Goal: Task Accomplishment & Management: Manage account settings

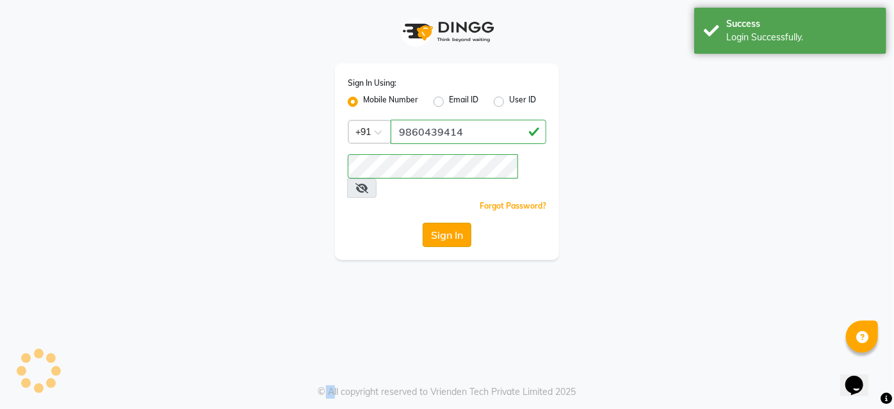
click at [457, 223] on button "Sign In" at bounding box center [447, 235] width 49 height 24
click at [457, 223] on div "Sign In" at bounding box center [447, 235] width 199 height 24
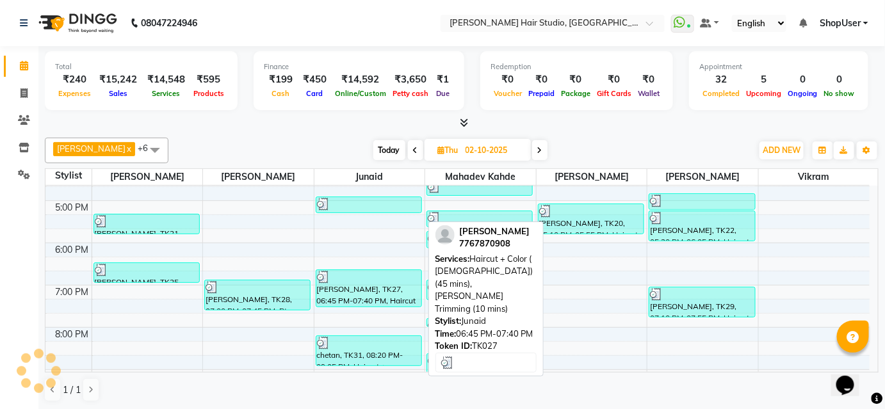
scroll to position [349, 0]
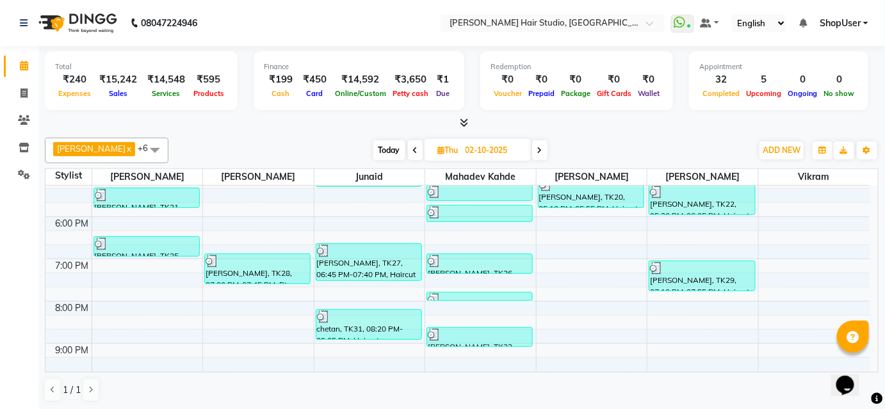
click at [495, 409] on html "08047224946 Select Location × Jawed Habib Hair Studio, Hinjewadi WhatsApp Statu…" at bounding box center [442, 204] width 885 height 409
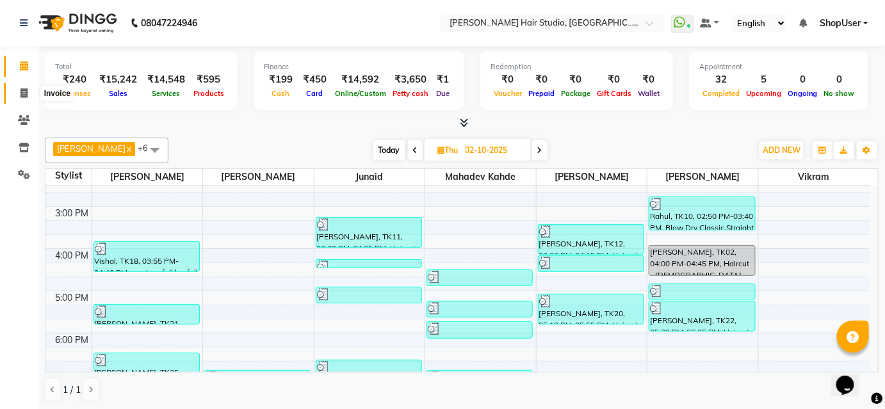
click at [26, 88] on icon at bounding box center [23, 93] width 7 height 10
select select "service"
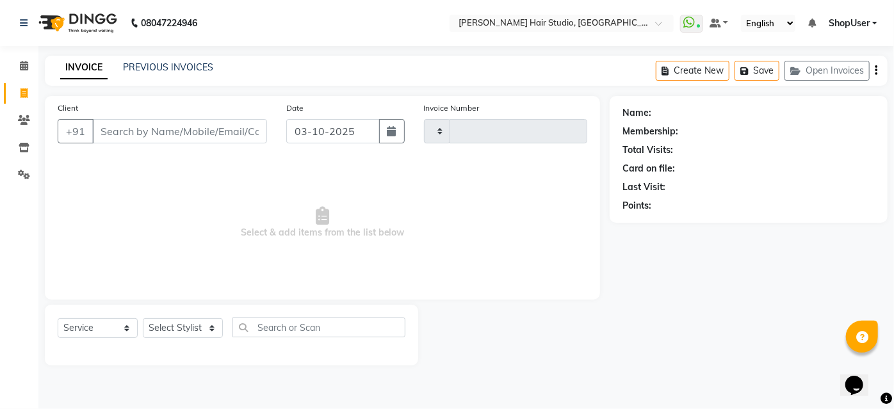
type input "5930"
select select "627"
click at [206, 325] on select "Select Stylist Ajinkya Anuja Arunesh Avinash Junaid Mahadev kahde Mohammad Pawa…" at bounding box center [183, 328] width 80 height 20
select select "88870"
click at [143, 318] on select "Select Stylist Ajinkya Anuja Arunesh Avinash Junaid Mahadev kahde Mohammad Pawa…" at bounding box center [183, 328] width 80 height 20
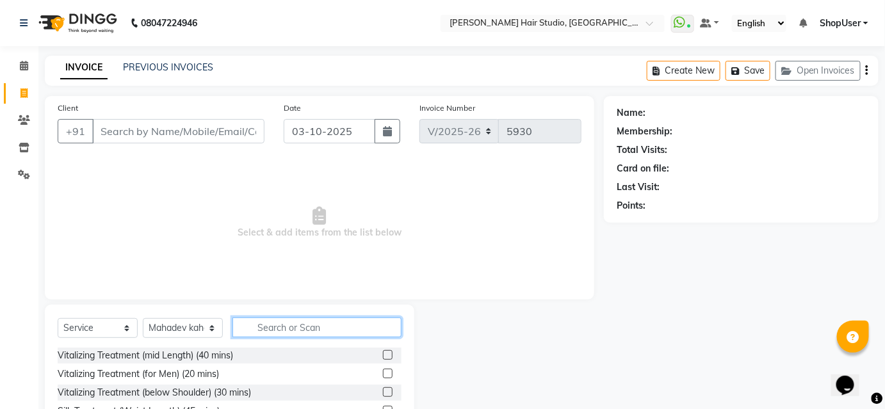
click at [267, 329] on input "text" at bounding box center [317, 328] width 169 height 20
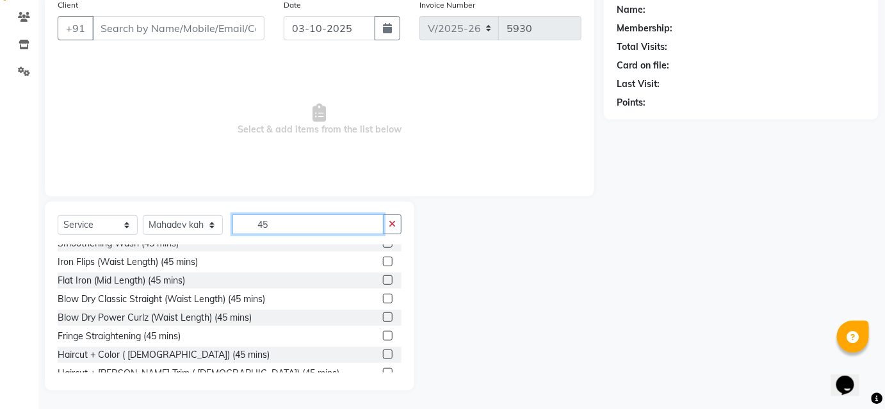
scroll to position [298, 0]
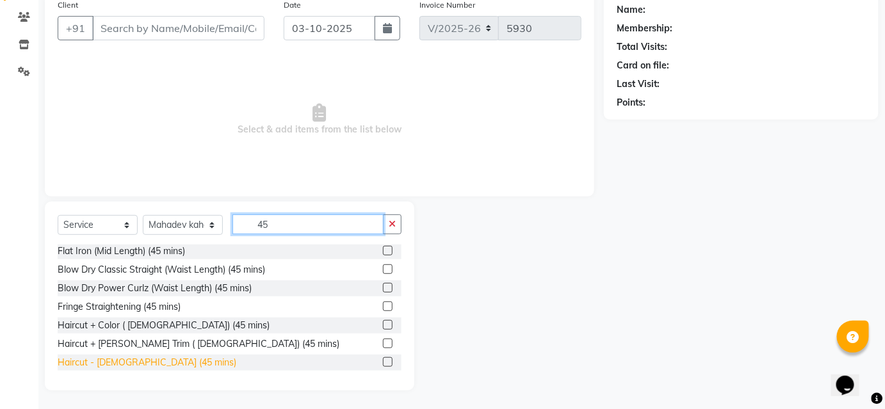
type input "45"
click at [146, 358] on div "Haircut - Female (45 mins)" at bounding box center [147, 362] width 179 height 13
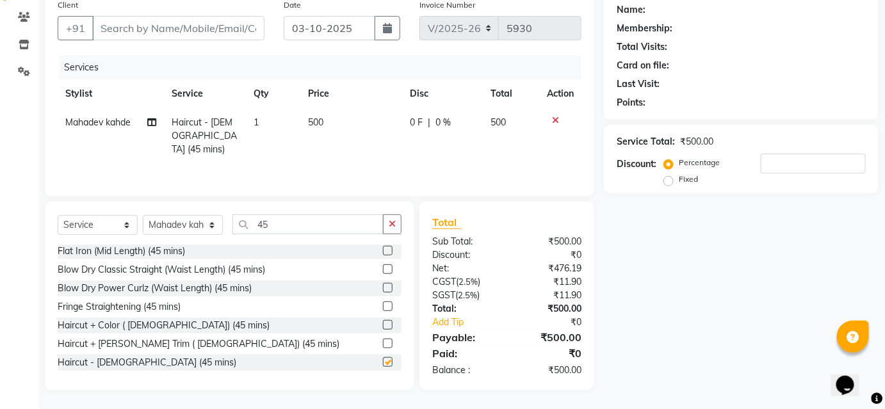
checkbox input "false"
click at [156, 25] on input "Client" at bounding box center [178, 28] width 172 height 24
type input "8"
type input "0"
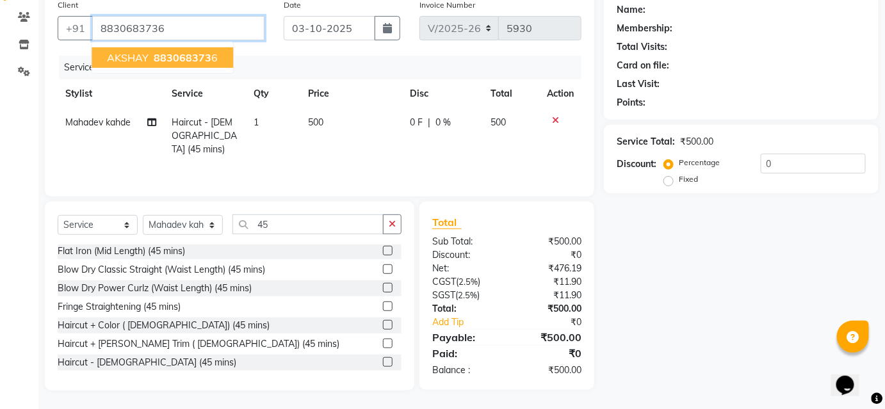
type input "8830683736"
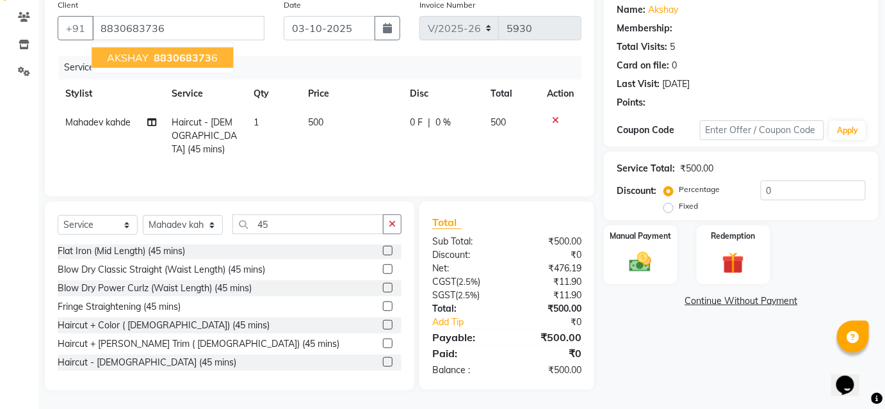
select select "1: Object"
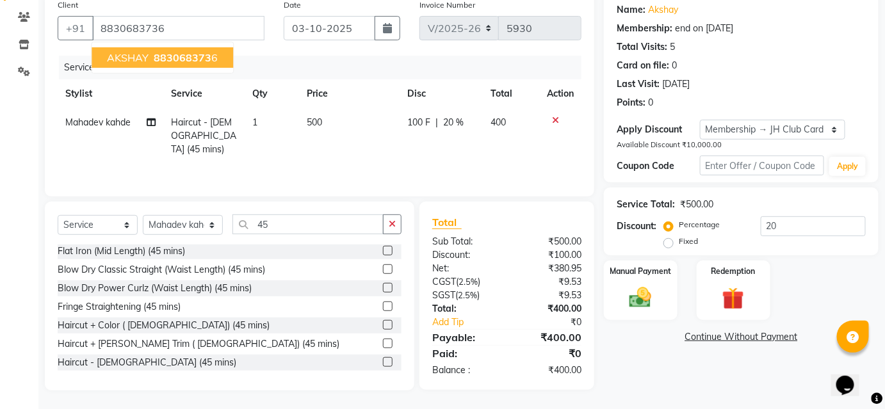
click at [215, 61] on button "AKSHAY 883068373 6" at bounding box center [163, 57] width 142 height 20
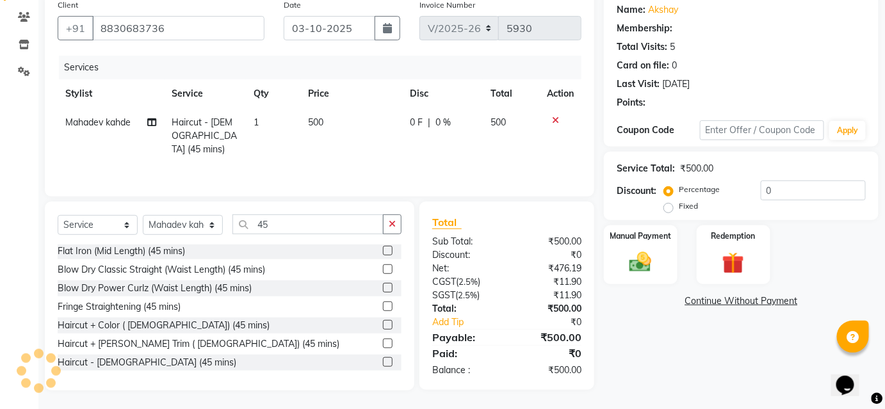
type input "20"
select select "1: Object"
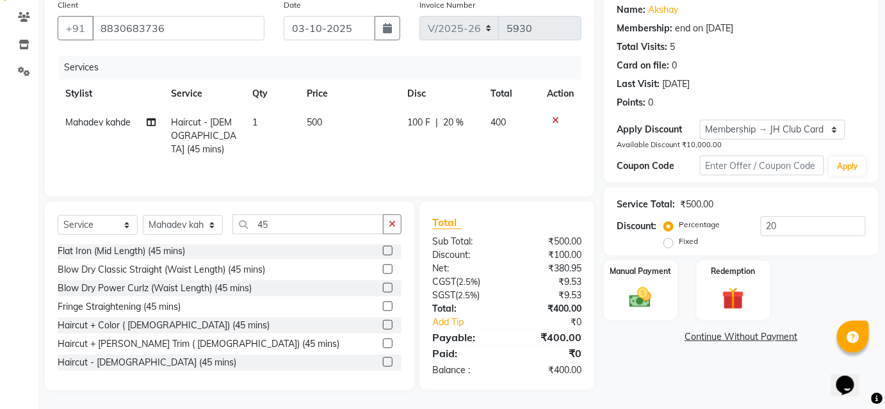
click at [456, 124] on span "20 %" at bounding box center [453, 122] width 20 height 13
select select "88870"
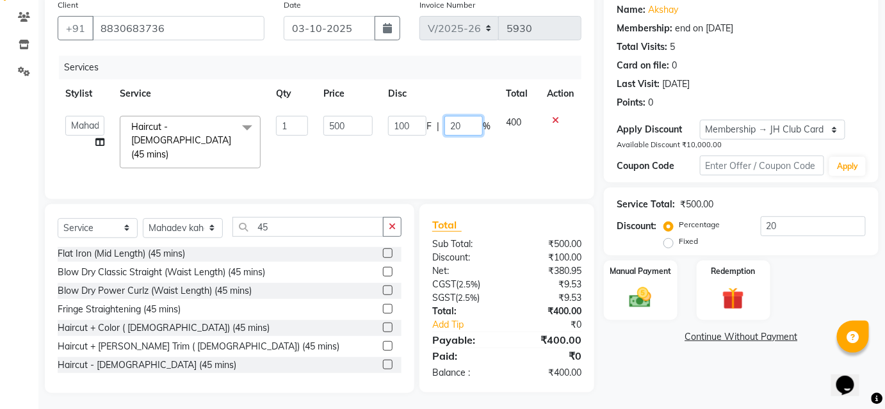
click at [475, 127] on input "20" at bounding box center [464, 126] width 38 height 20
type input "2"
type input "10"
click at [517, 134] on td "400" at bounding box center [518, 142] width 41 height 68
select select "88870"
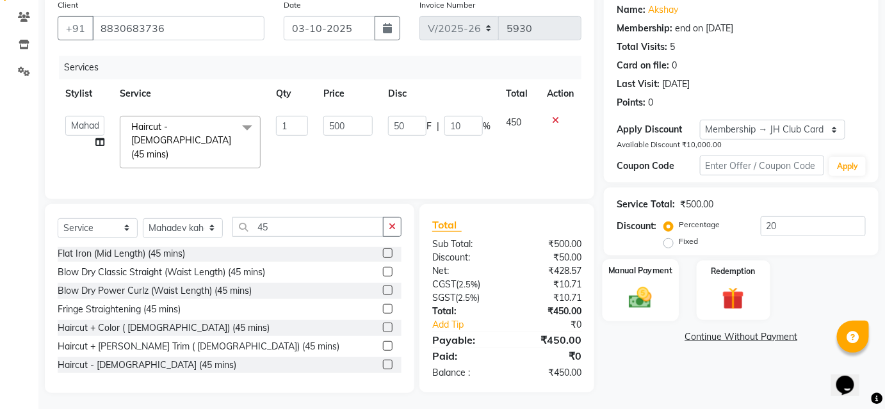
click at [630, 291] on img at bounding box center [640, 298] width 37 height 26
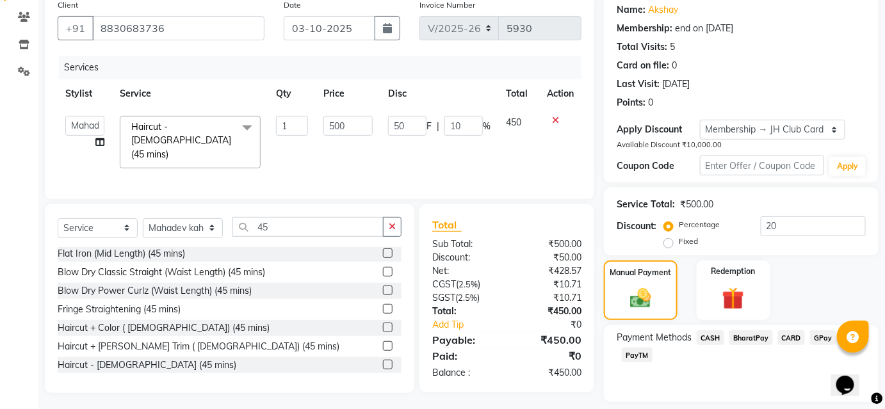
click at [762, 336] on span "BharatPay" at bounding box center [752, 338] width 44 height 15
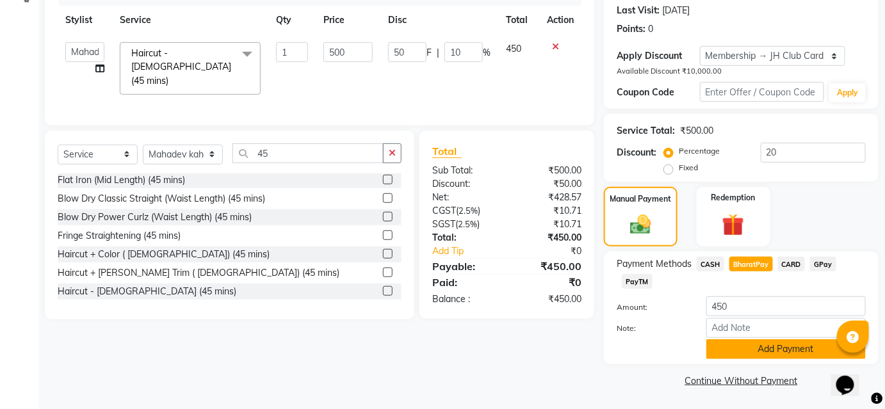
click at [750, 346] on button "Add Payment" at bounding box center [786, 349] width 159 height 20
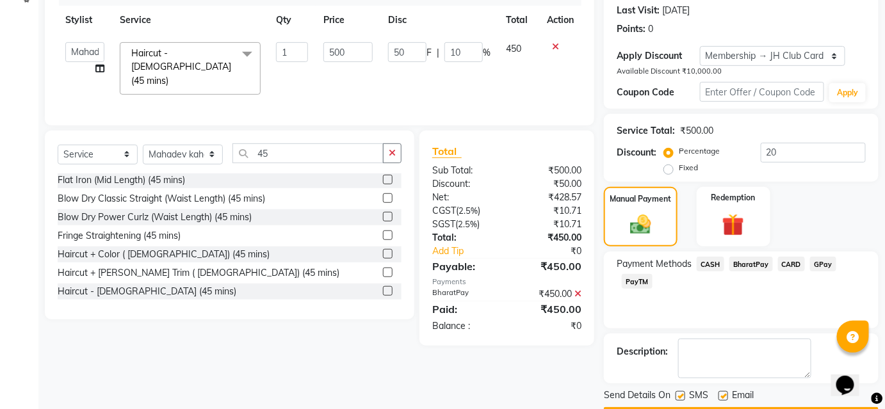
scroll to position [213, 0]
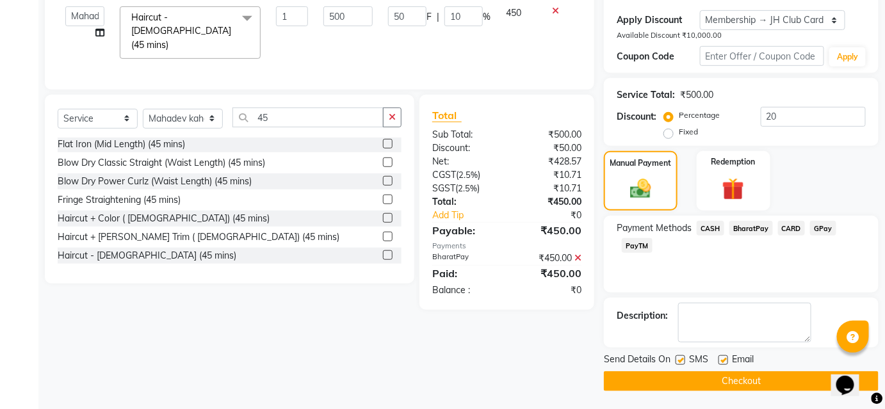
click at [755, 384] on button "Checkout" at bounding box center [741, 382] width 275 height 20
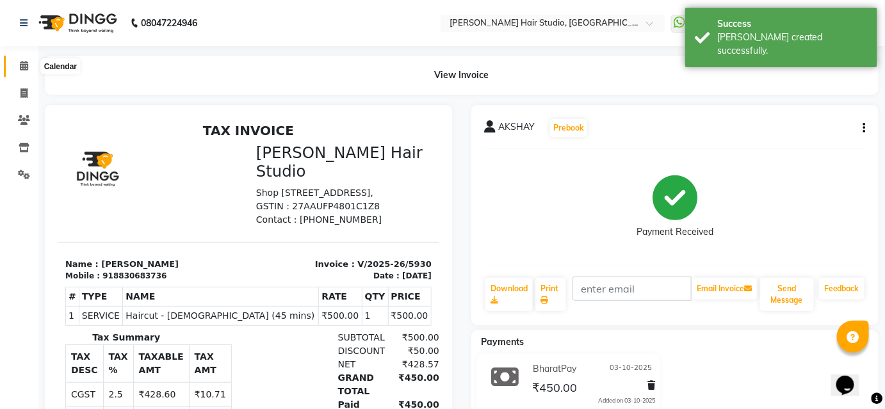
click at [24, 67] on icon at bounding box center [24, 66] width 8 height 10
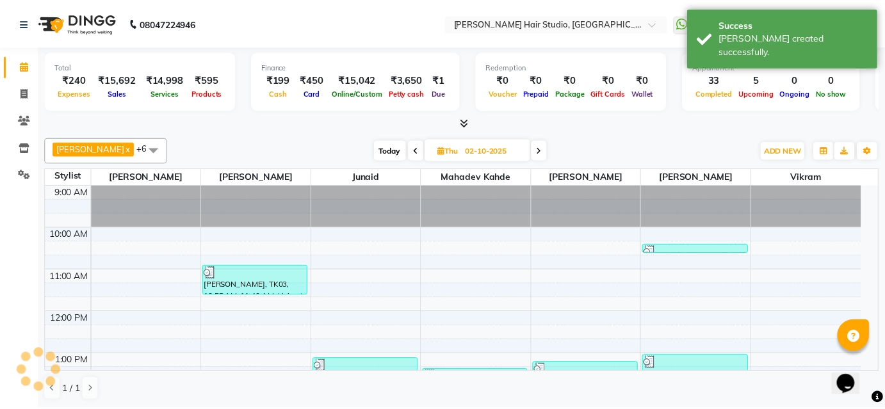
scroll to position [372, 0]
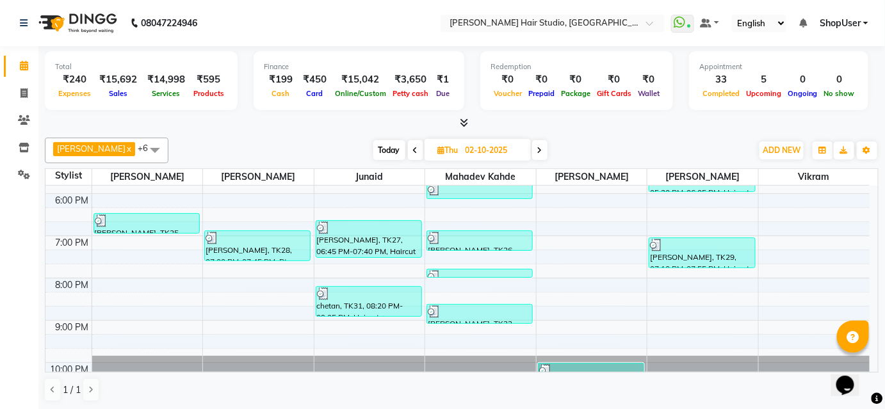
click at [408, 148] on span at bounding box center [415, 150] width 15 height 20
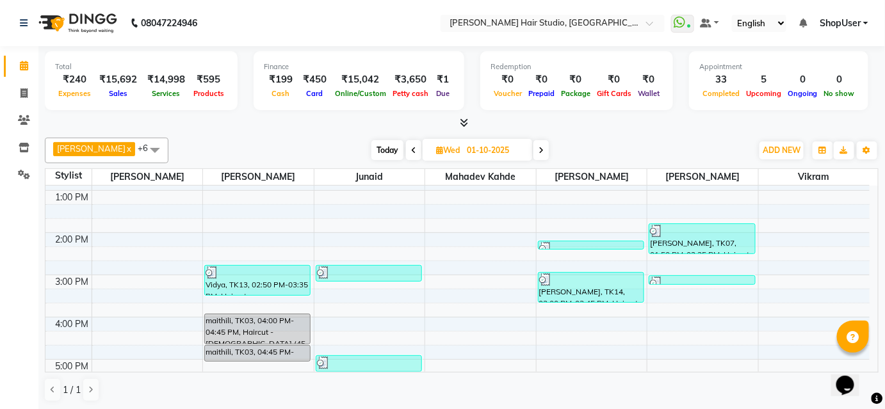
scroll to position [106, 0]
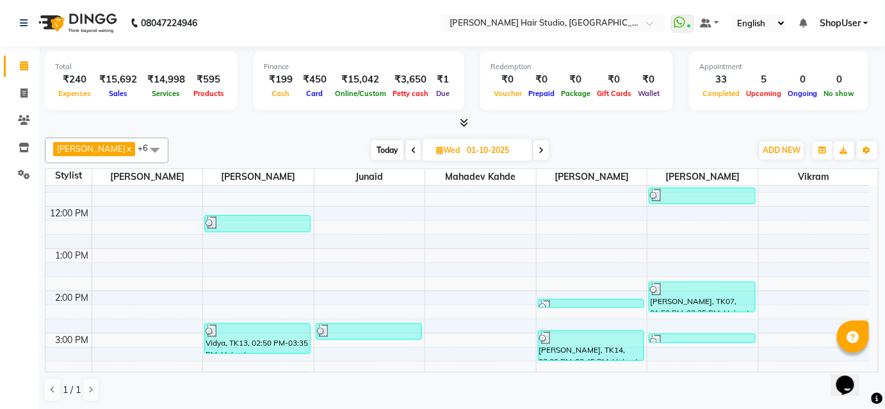
click at [539, 151] on icon at bounding box center [541, 151] width 5 height 8
type input "02-10-2025"
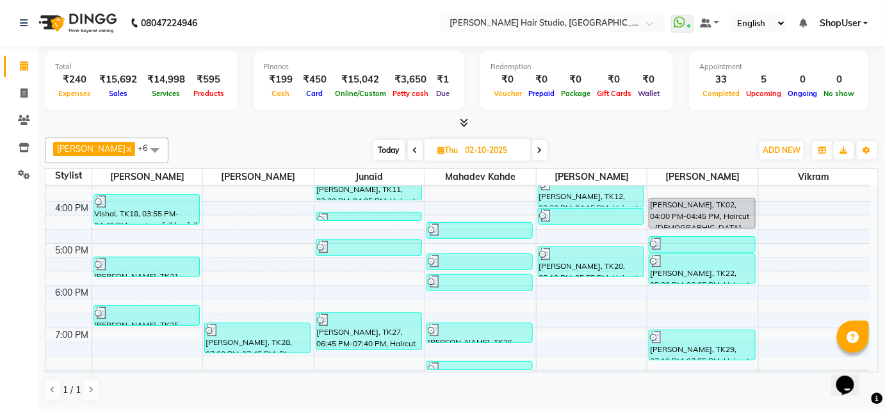
scroll to position [164, 0]
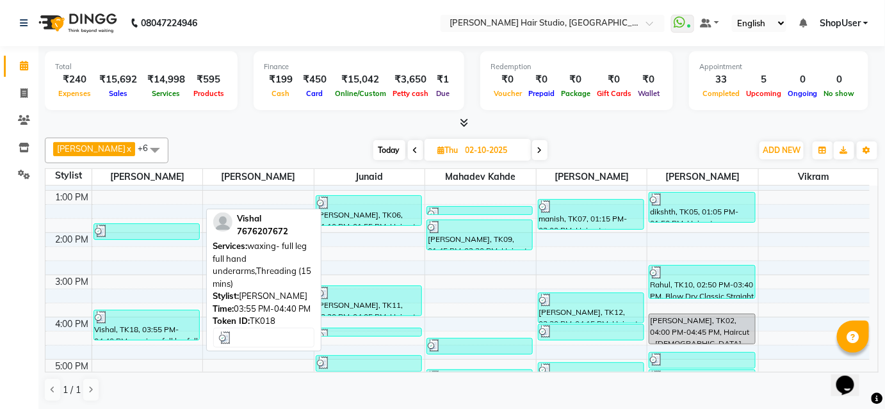
click at [133, 315] on div at bounding box center [147, 317] width 104 height 13
select select "3"
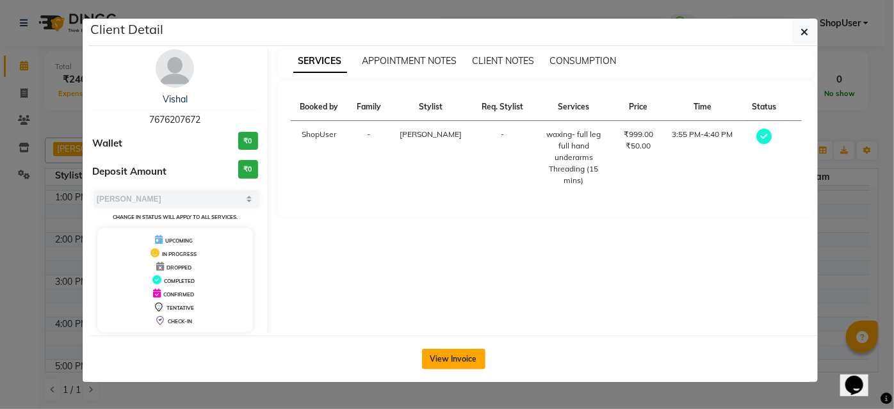
click at [453, 350] on button "View Invoice" at bounding box center [453, 359] width 63 height 20
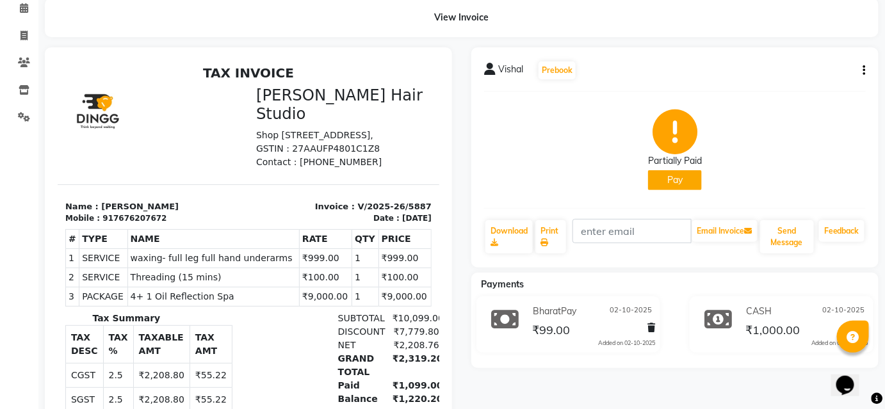
scroll to position [116, 0]
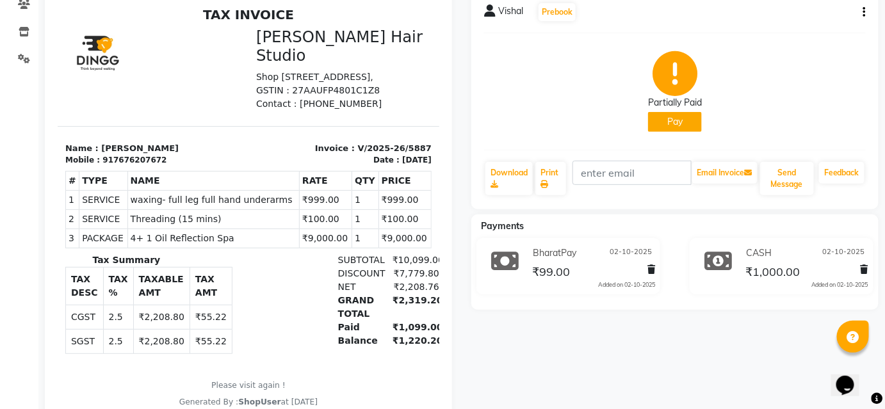
click at [679, 118] on button "Pay" at bounding box center [675, 122] width 54 height 20
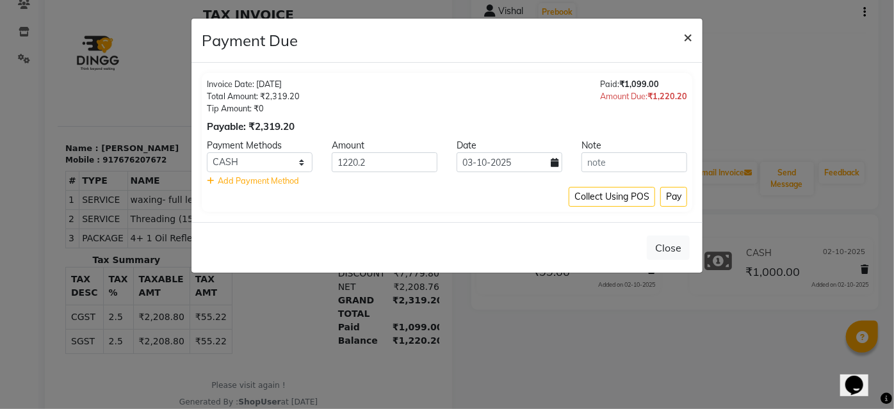
click at [693, 28] on button "×" at bounding box center [687, 37] width 29 height 36
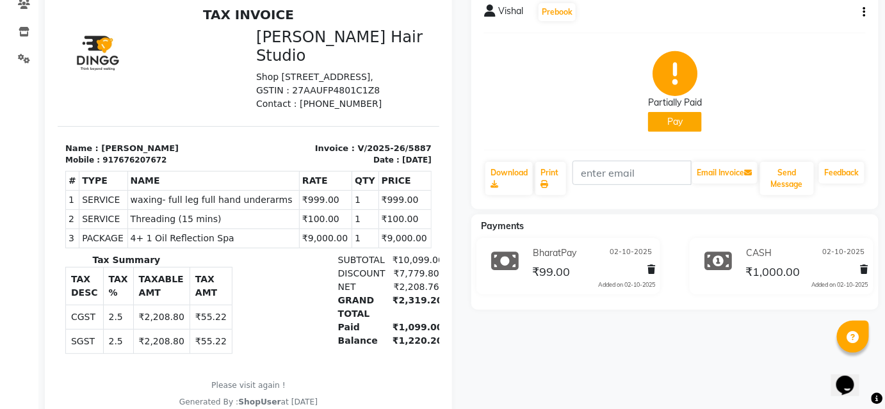
click at [861, 7] on button "button" at bounding box center [862, 12] width 8 height 13
click at [801, 17] on div "Edit Invoice" at bounding box center [813, 21] width 64 height 16
select select "service"
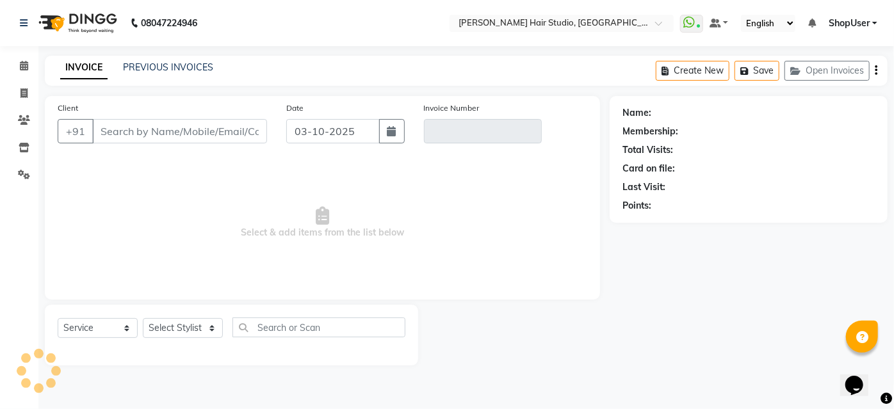
type input "7676207672"
type input "V/2025-26/5887"
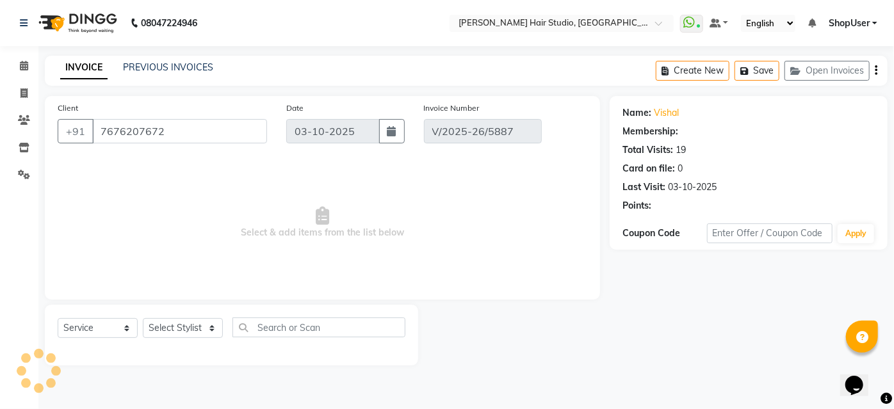
select select "1: Object"
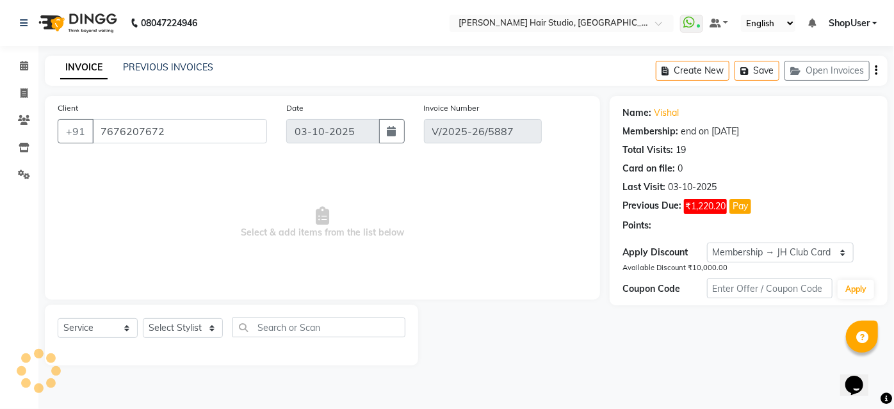
type input "02-10-2025"
select select "select"
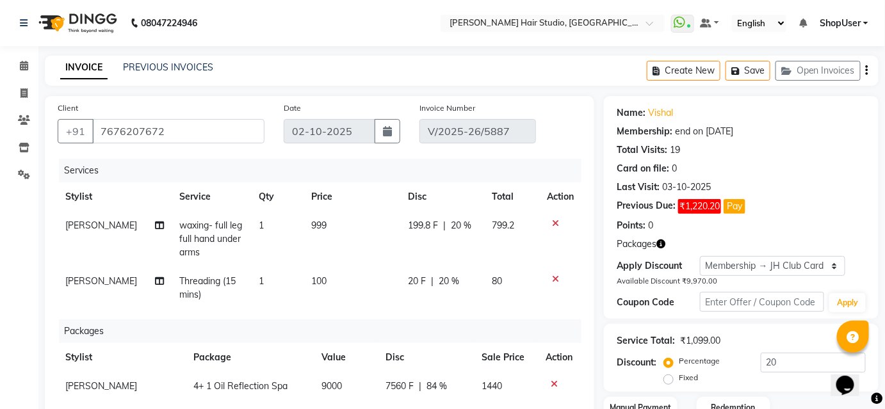
click at [478, 229] on td "199.8 F | 20 %" at bounding box center [442, 239] width 84 height 56
select select "51893"
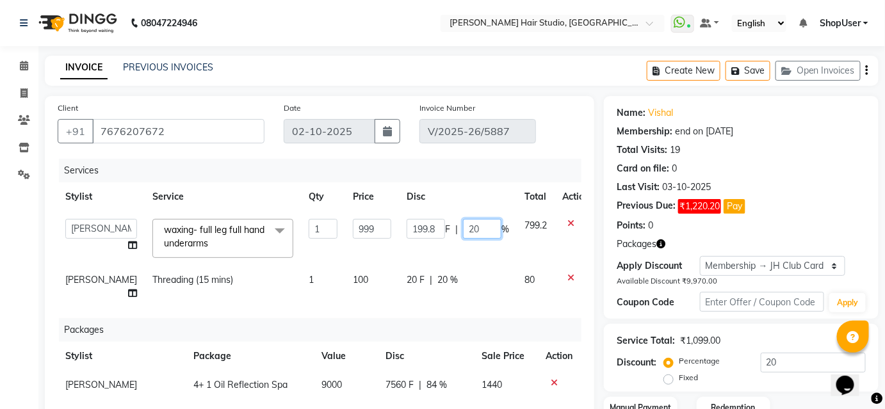
click at [478, 228] on input "20" at bounding box center [482, 229] width 38 height 20
type input "2"
type input "0"
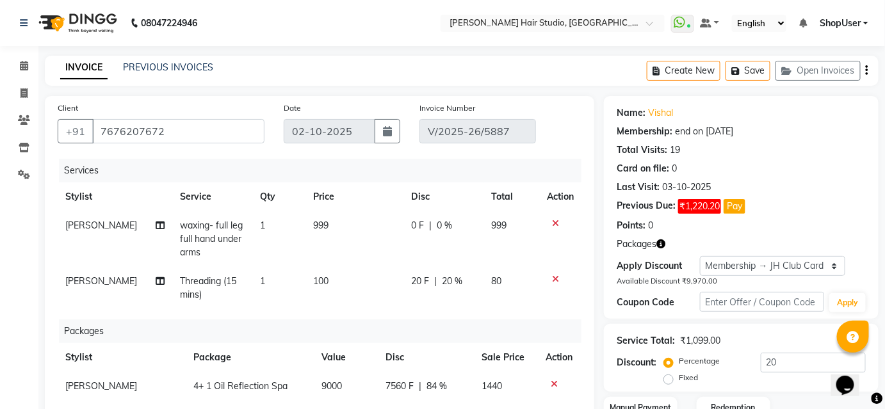
drag, startPoint x: 489, startPoint y: 181, endPoint x: 503, endPoint y: 209, distance: 32.1
click at [489, 181] on div "Services" at bounding box center [325, 171] width 532 height 24
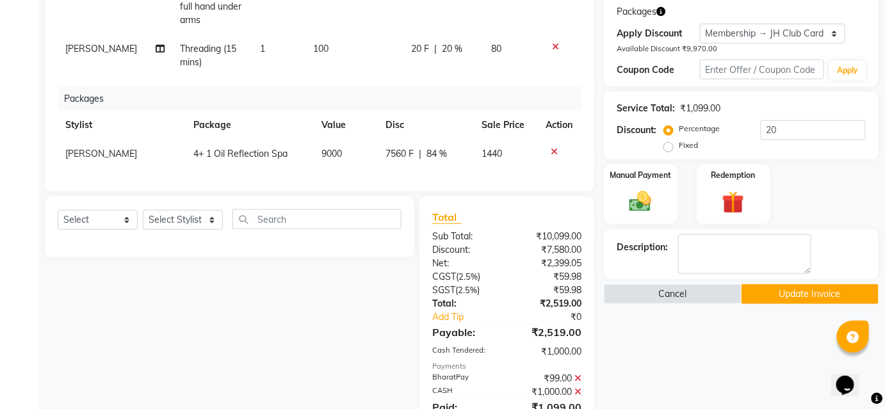
click at [838, 287] on button "Update Invoice" at bounding box center [811, 294] width 138 height 20
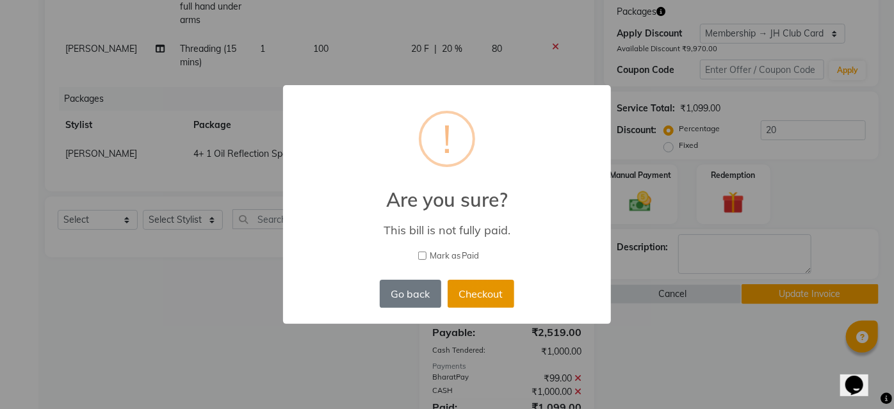
click at [462, 290] on button "Checkout" at bounding box center [481, 294] width 67 height 28
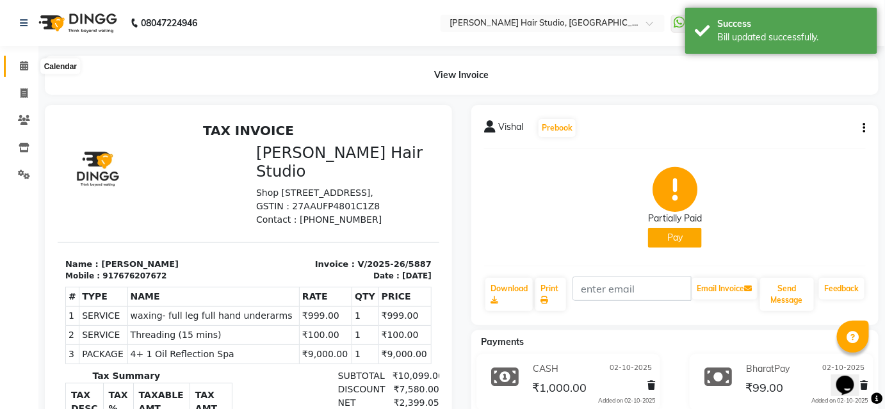
click at [26, 59] on span at bounding box center [24, 66] width 22 height 15
click at [27, 62] on span at bounding box center [24, 66] width 22 height 15
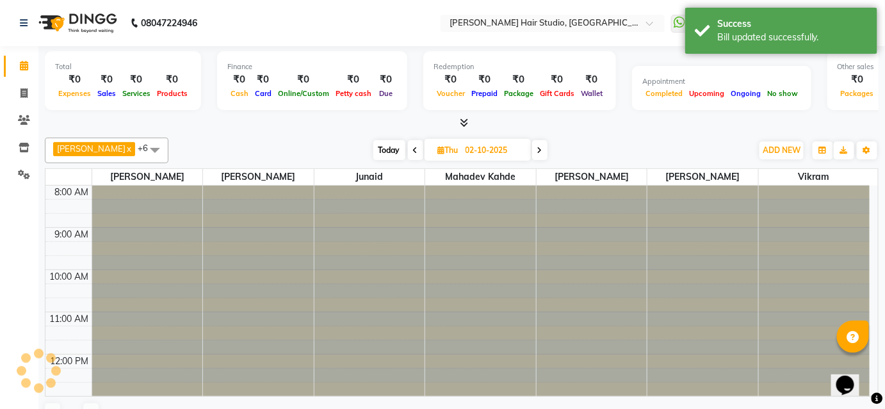
click at [27, 63] on icon at bounding box center [24, 66] width 8 height 10
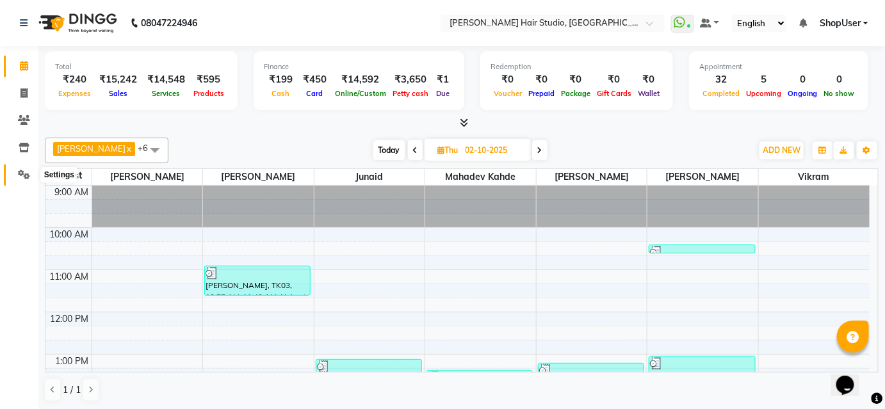
click at [27, 174] on icon at bounding box center [24, 175] width 12 height 10
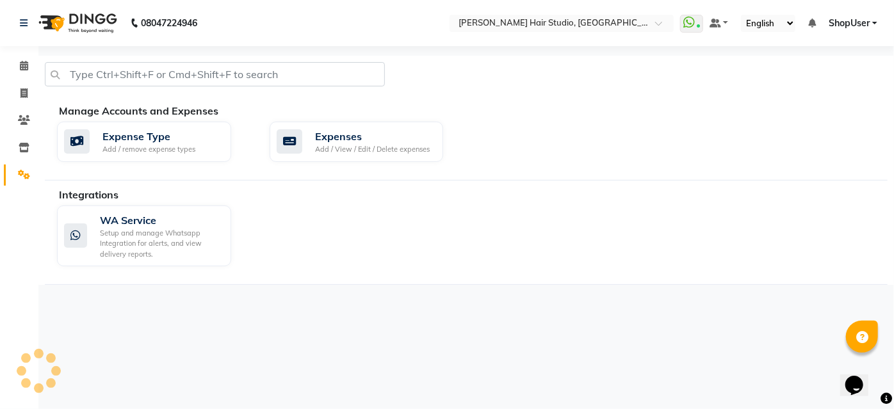
click at [27, 174] on icon at bounding box center [24, 175] width 12 height 10
click at [323, 127] on div "Expenses Add / View / Edit / Delete expenses" at bounding box center [357, 142] width 174 height 41
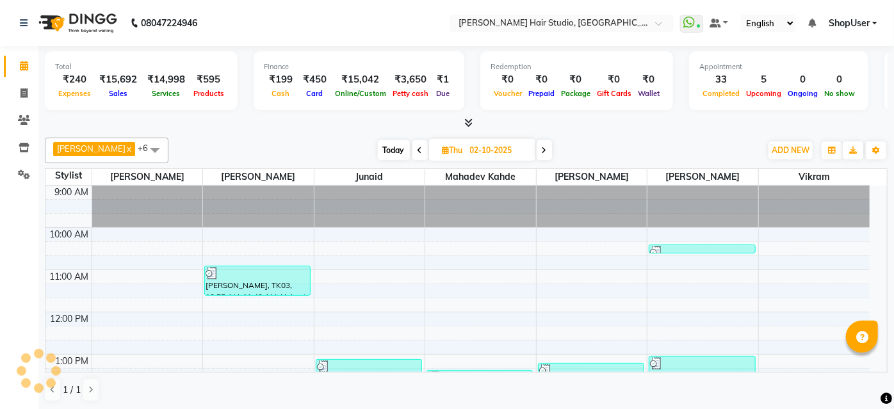
click at [839, 17] on span "ShopUser" at bounding box center [849, 23] width 41 height 13
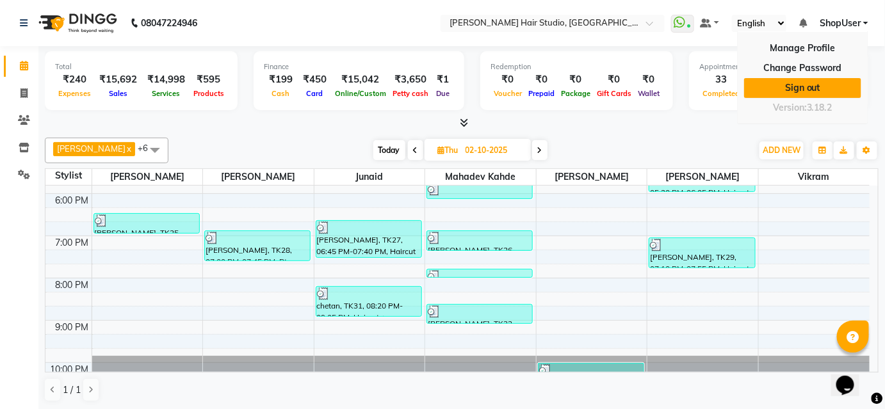
click at [820, 81] on link "Sign out" at bounding box center [802, 88] width 117 height 20
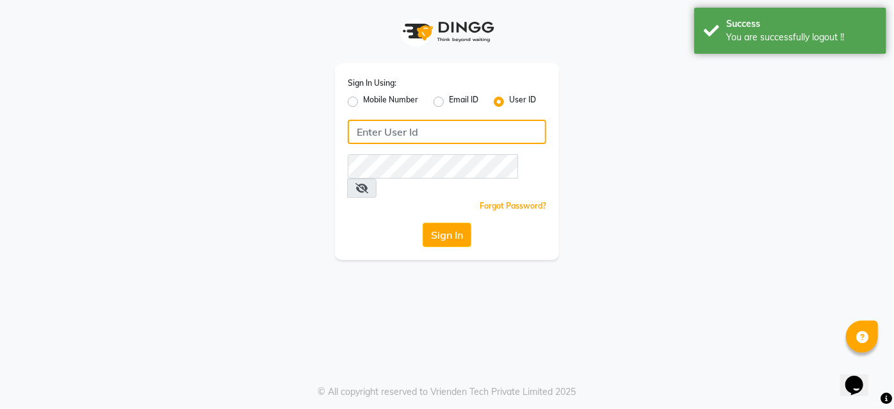
type input "9860439414"
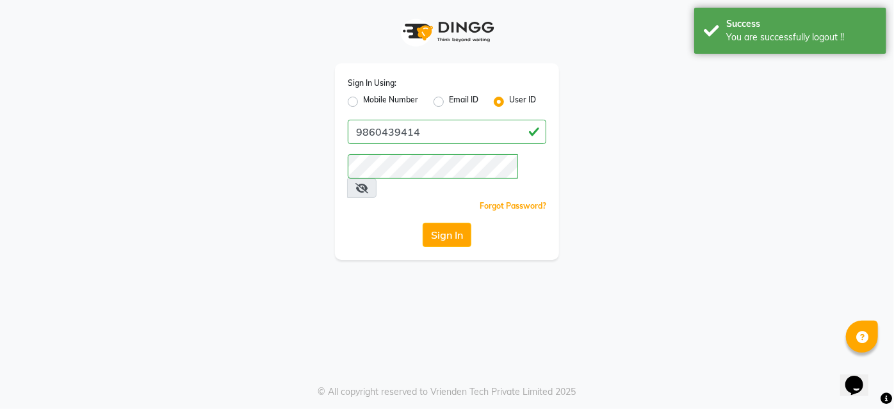
click at [363, 97] on label "Mobile Number" at bounding box center [390, 101] width 55 height 15
click at [363, 97] on input "Mobile Number" at bounding box center [367, 98] width 8 height 8
radio input "true"
radio input "false"
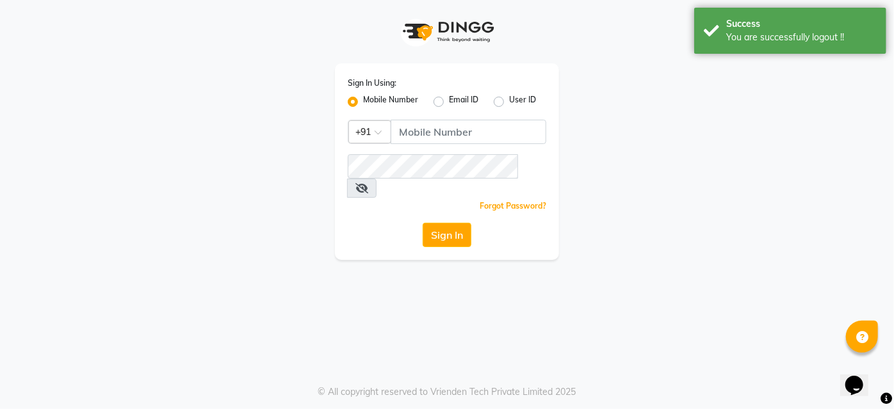
click at [486, 117] on div "Sign In Using: Mobile Number Email ID User ID Country Code × +91 Remember me Fo…" at bounding box center [447, 161] width 224 height 197
click at [489, 132] on input "Username" at bounding box center [469, 132] width 156 height 24
type input "9637373219"
click at [475, 223] on div "Sign In" at bounding box center [447, 235] width 199 height 24
click at [449, 223] on button "Sign In" at bounding box center [447, 235] width 49 height 24
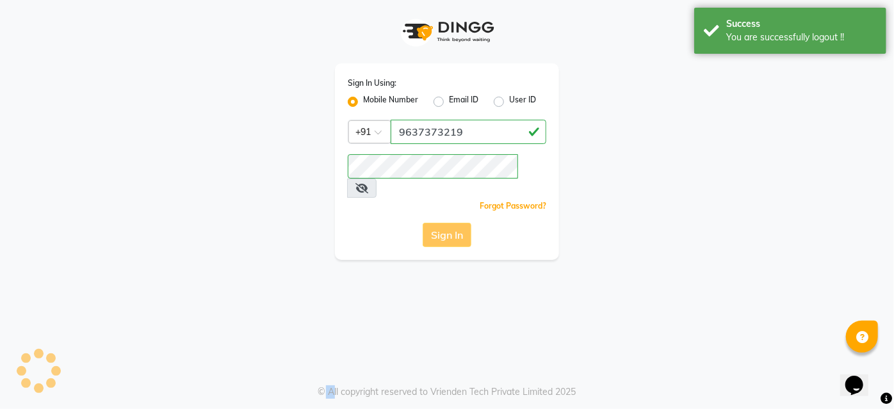
click at [449, 223] on div "Sign In" at bounding box center [447, 235] width 199 height 24
